Goal: Transaction & Acquisition: Purchase product/service

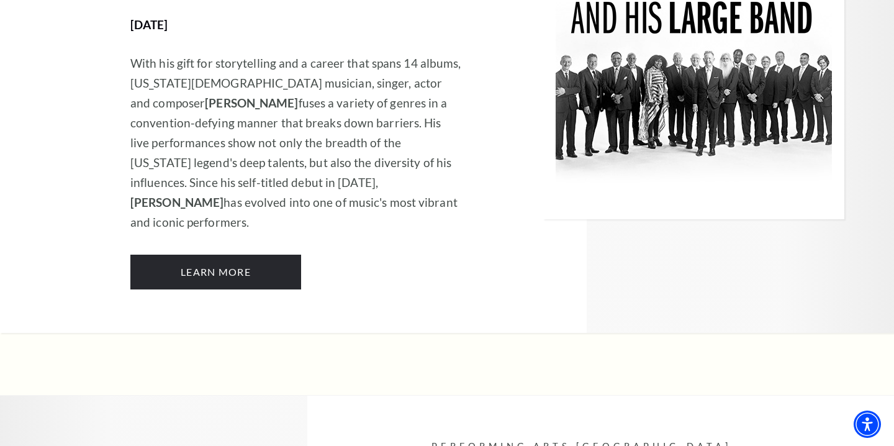
scroll to position [1593, 0]
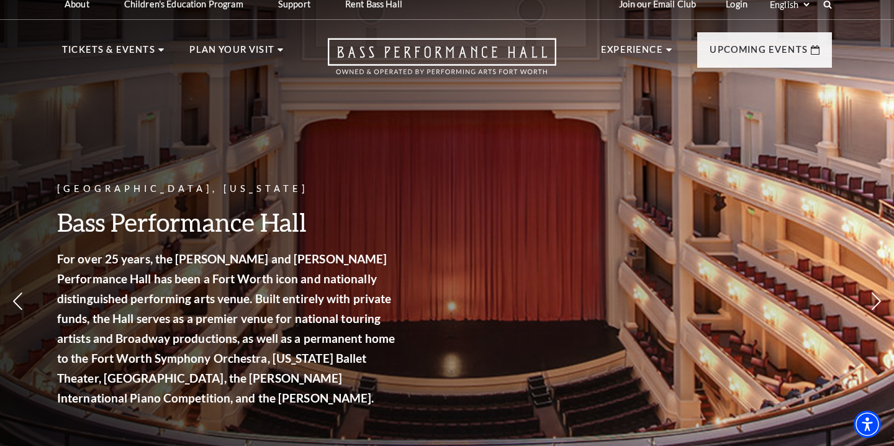
scroll to position [10, 0]
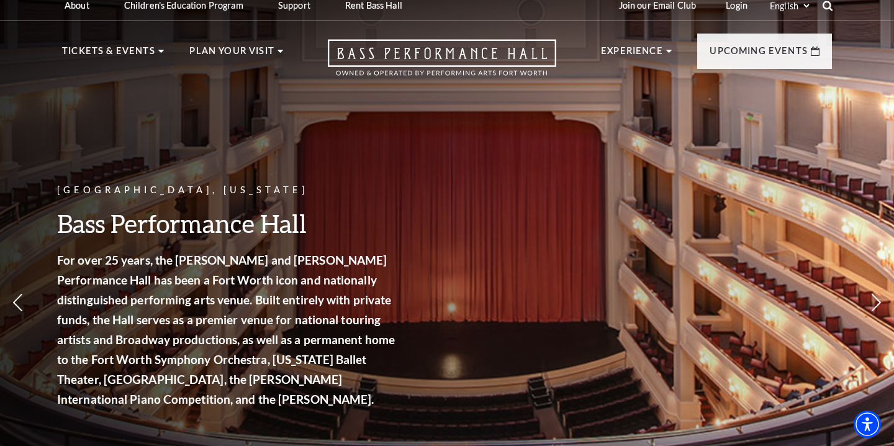
click at [829, 6] on icon at bounding box center [827, 5] width 11 height 11
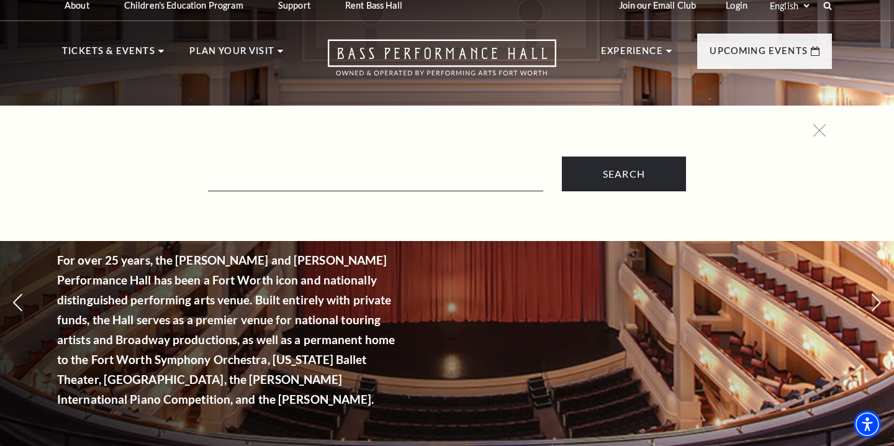
click at [465, 160] on form "Search" at bounding box center [446, 173] width 757 height 35
click at [464, 176] on input "Text field" at bounding box center [375, 178] width 335 height 25
type input "adams"
click at [562, 156] on input "Search" at bounding box center [624, 173] width 124 height 35
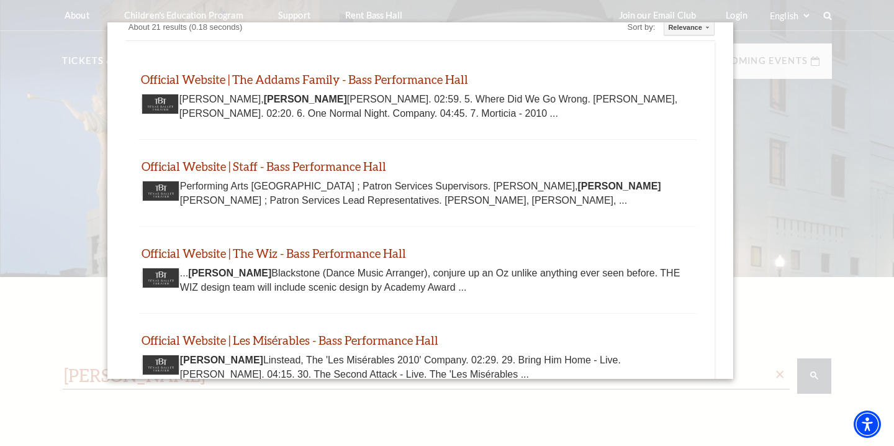
scroll to position [28, 0]
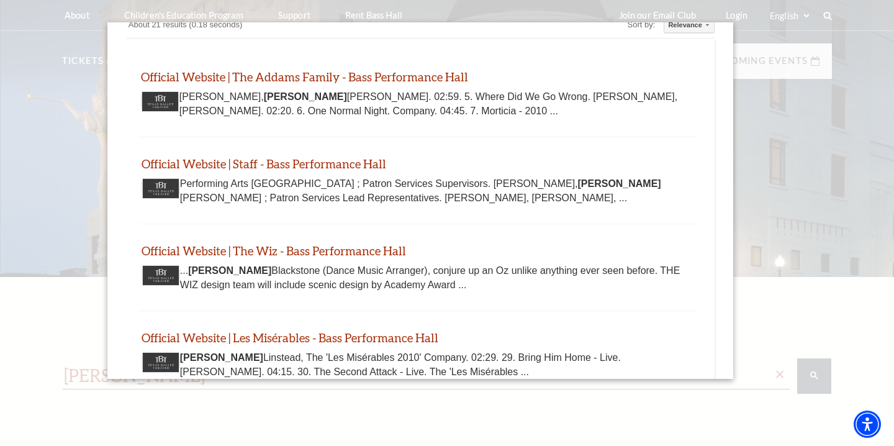
click at [220, 89] on div "Official Website | The Addams Family - Bass Performance Hall www.basshall.com h…" at bounding box center [417, 94] width 558 height 48
click at [222, 76] on link "Official Website | The Addams Family - Bass Performance Hall" at bounding box center [304, 77] width 327 height 14
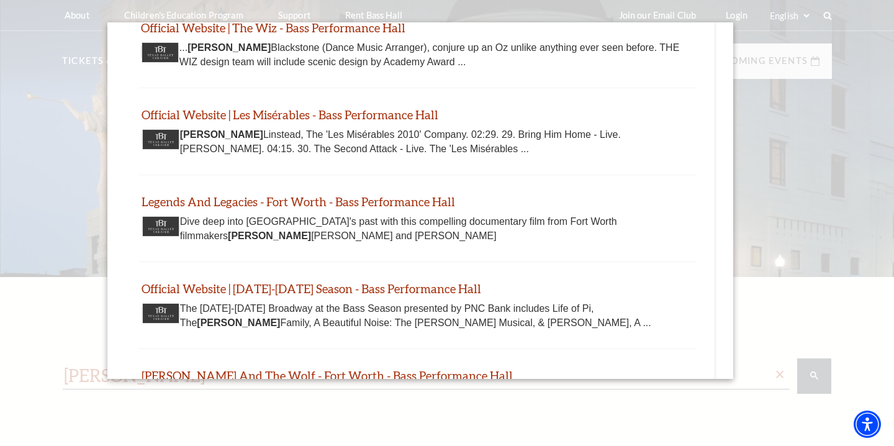
scroll to position [251, 0]
click at [804, 236] on div at bounding box center [447, 289] width 894 height 579
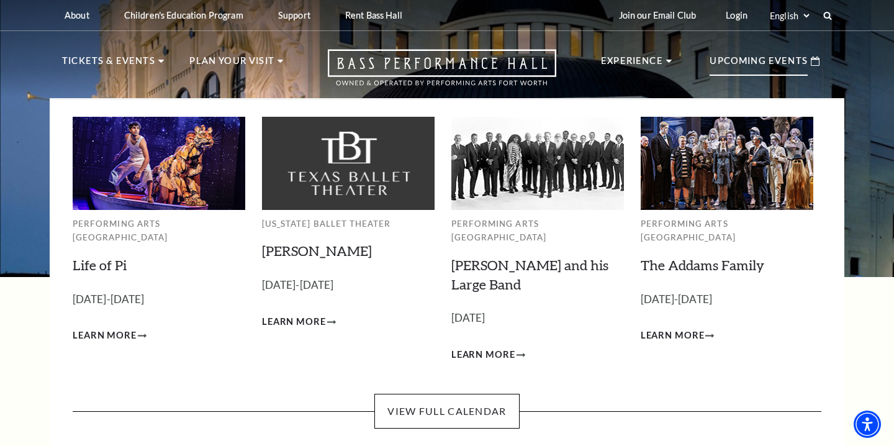
click at [757, 66] on p "Upcoming Events" at bounding box center [758, 64] width 98 height 22
click at [681, 256] on link "The Addams Family" at bounding box center [702, 264] width 124 height 17
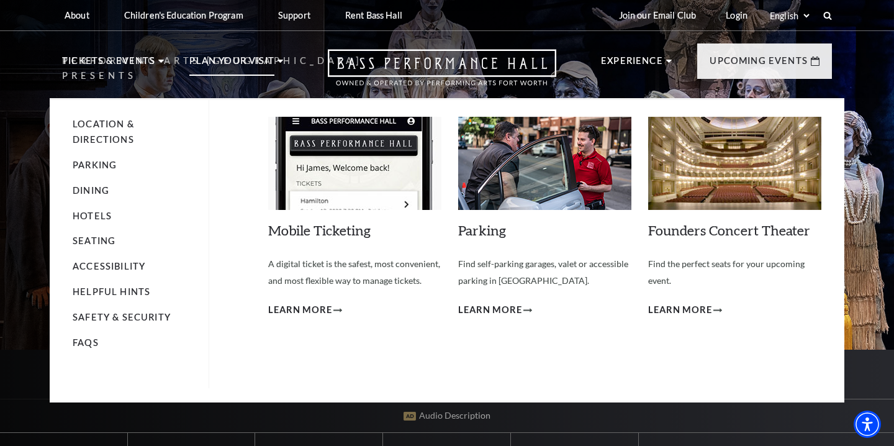
click at [333, 205] on img at bounding box center [354, 163] width 173 height 93
click at [323, 308] on span "Learn More" at bounding box center [300, 310] width 64 height 16
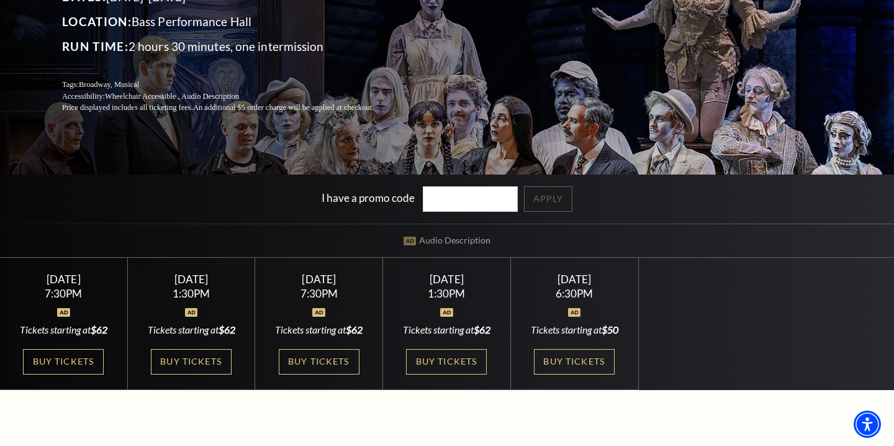
scroll to position [249, 0]
